Goal: Information Seeking & Learning: Find specific page/section

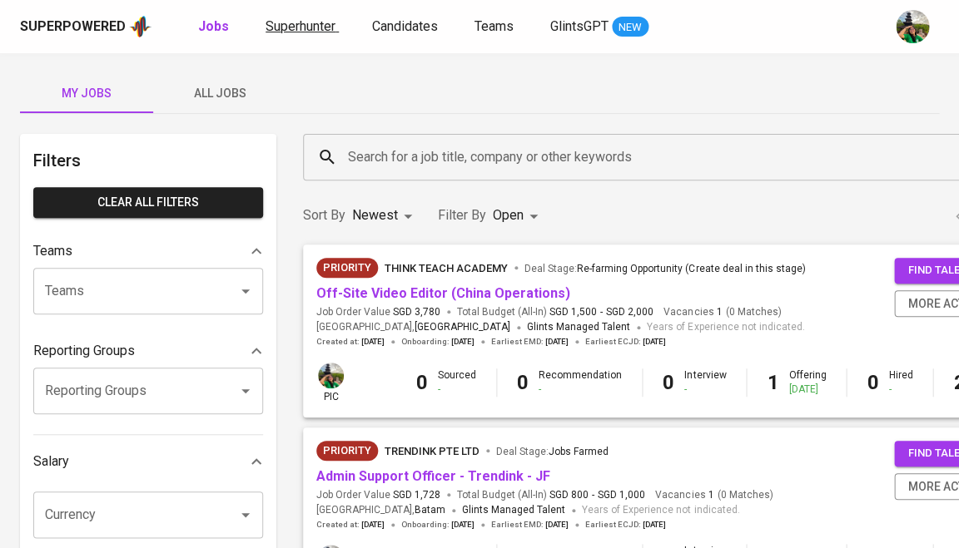
click at [297, 30] on span "Superhunter" at bounding box center [301, 26] width 70 height 16
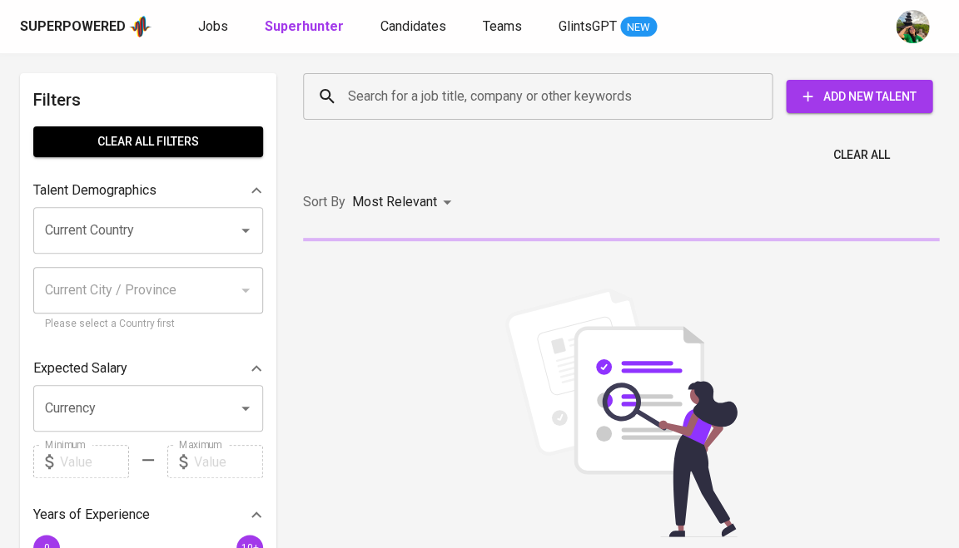
click at [375, 92] on input "Search for a job title, company or other keywords" at bounding box center [542, 97] width 396 height 32
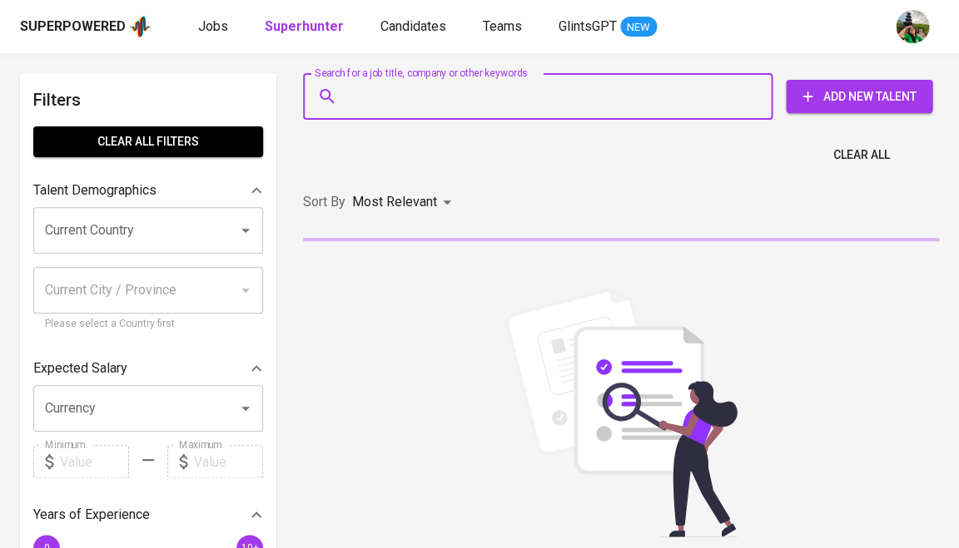
click at [170, 200] on div "Talent Demographics" at bounding box center [148, 190] width 230 height 33
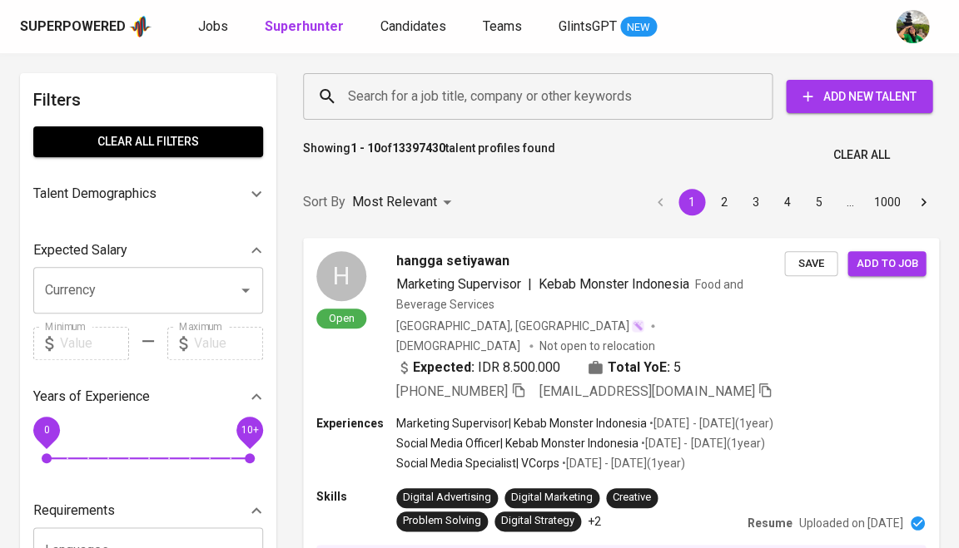
click at [156, 195] on p "Talent Demographics" at bounding box center [94, 194] width 123 height 20
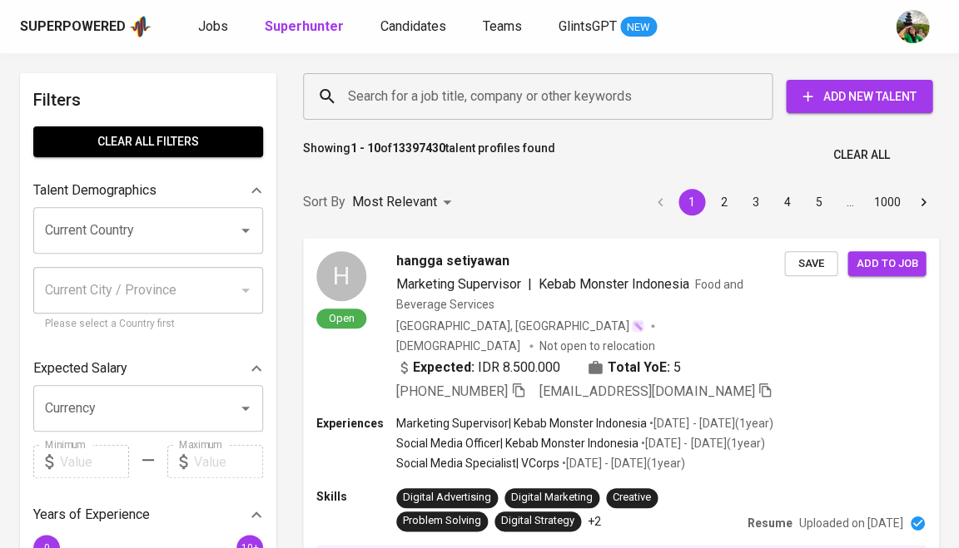
click at [118, 244] on div "Current Country" at bounding box center [148, 230] width 230 height 47
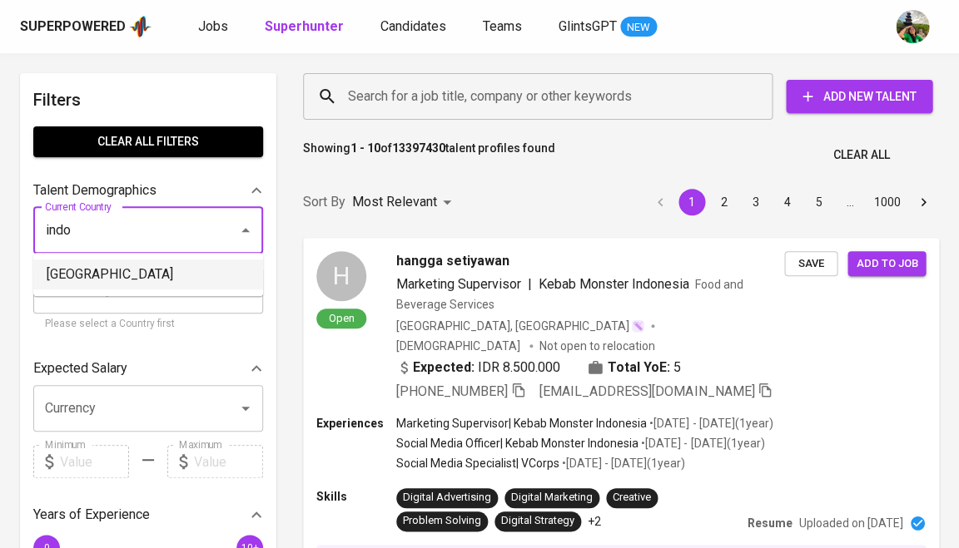
click at [56, 288] on li "[GEOGRAPHIC_DATA]" at bounding box center [148, 275] width 230 height 30
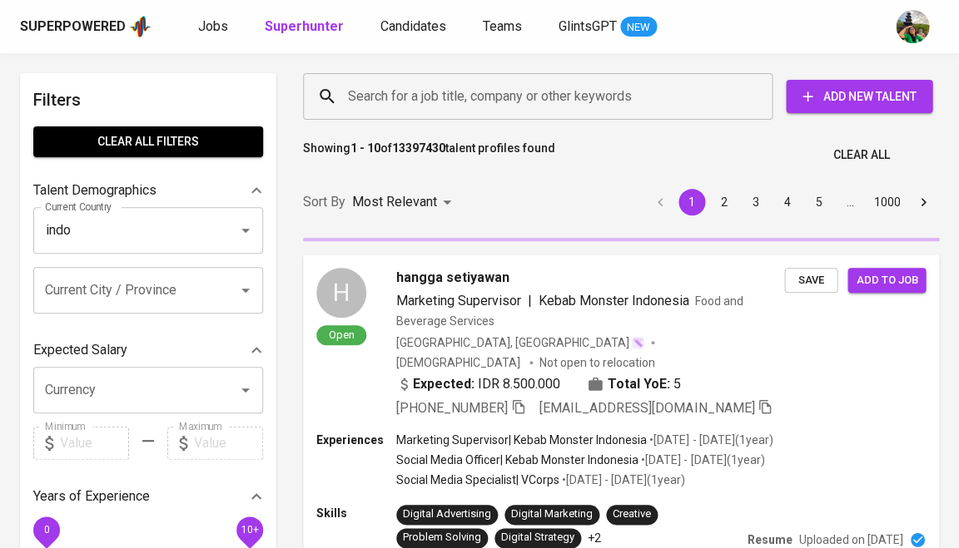
type input "[GEOGRAPHIC_DATA]"
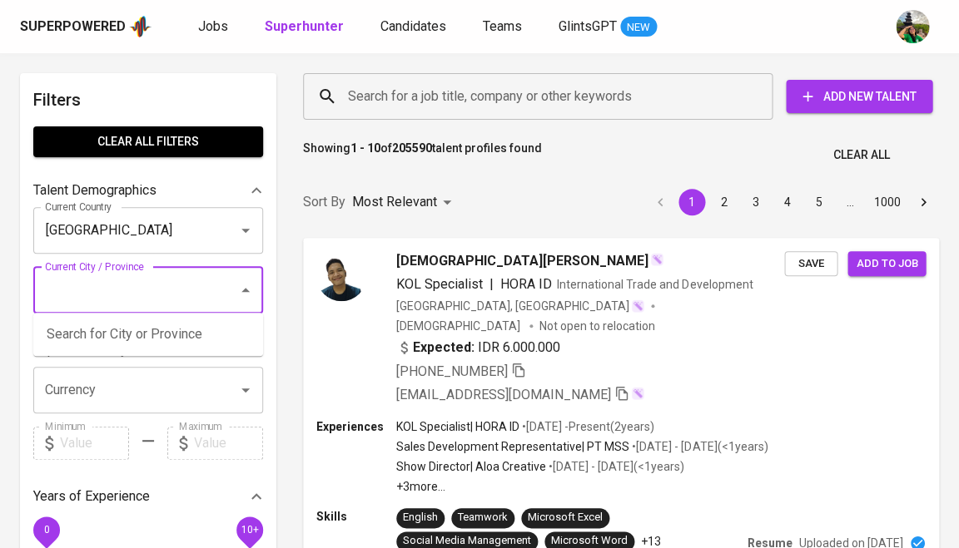
click at [485, 87] on input "Search for a job title, company or other keywords" at bounding box center [542, 97] width 396 height 32
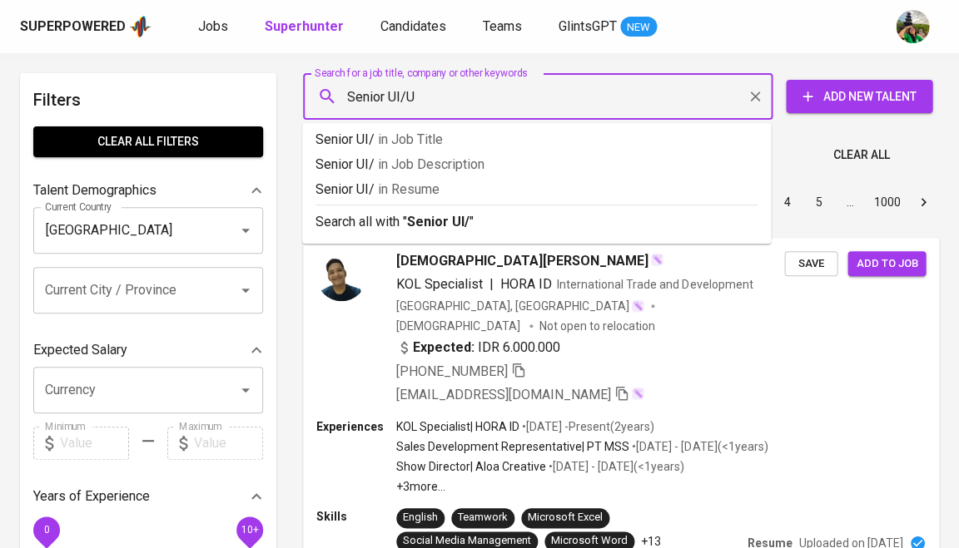
type input "Senior UI/UX"
click at [434, 182] on span "in [GEOGRAPHIC_DATA]" at bounding box center [426, 189] width 62 height 16
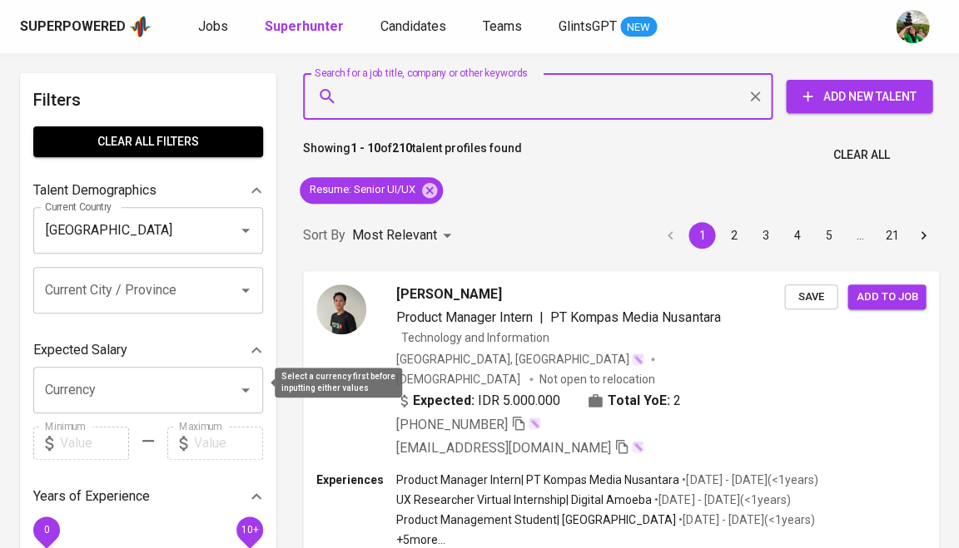
scroll to position [93, 0]
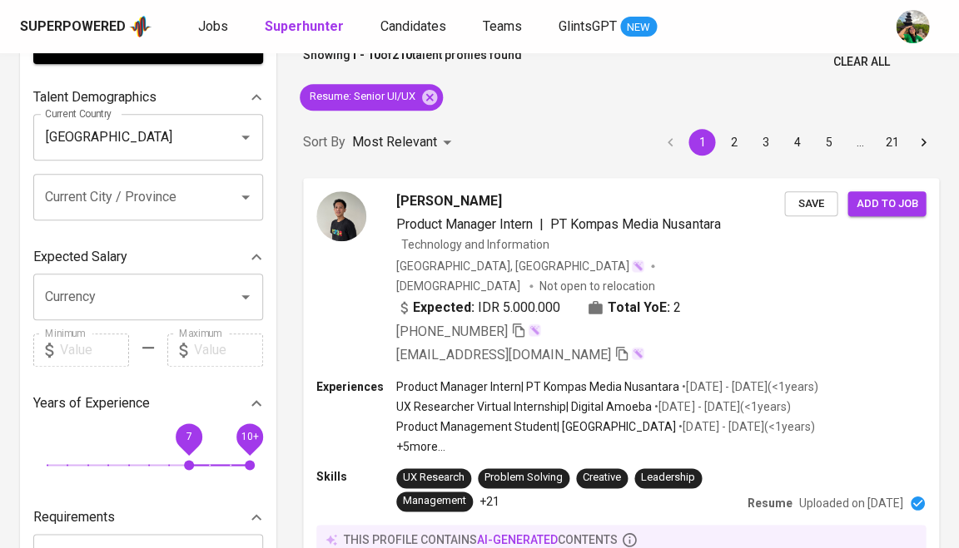
drag, startPoint x: 61, startPoint y: 454, endPoint x: 186, endPoint y: 456, distance: 124.9
click at [186, 460] on span "7" at bounding box center [189, 465] width 10 height 10
